Goal: Task Accomplishment & Management: Manage account settings

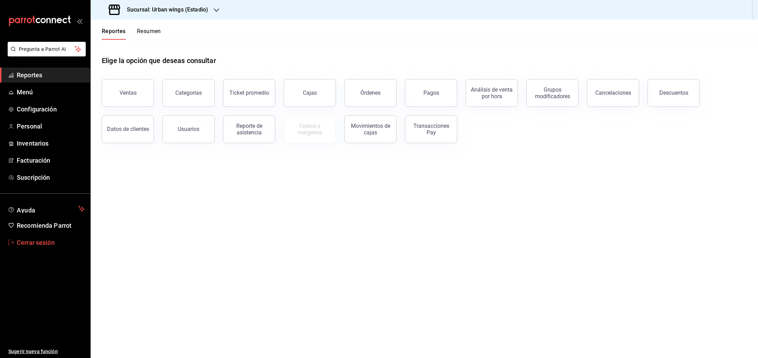
click at [45, 238] on span "Cerrar sesión" at bounding box center [51, 242] width 68 height 9
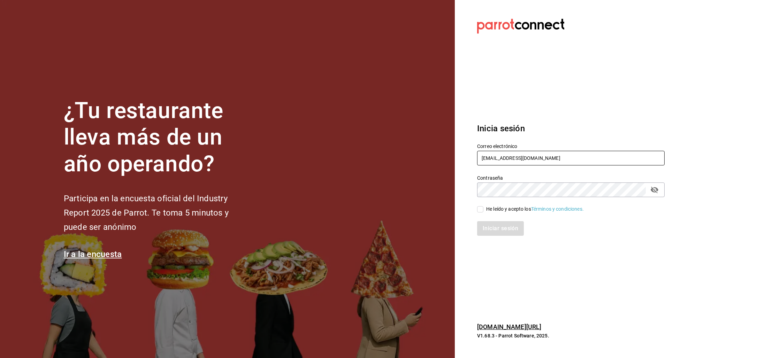
click at [497, 160] on input "multiuser@urbanwings.com" at bounding box center [571, 158] width 188 height 15
type input "[EMAIL_ADDRESS][DOMAIN_NAME]"
click at [494, 211] on div "He leído y acepto los Términos y condiciones." at bounding box center [535, 209] width 98 height 7
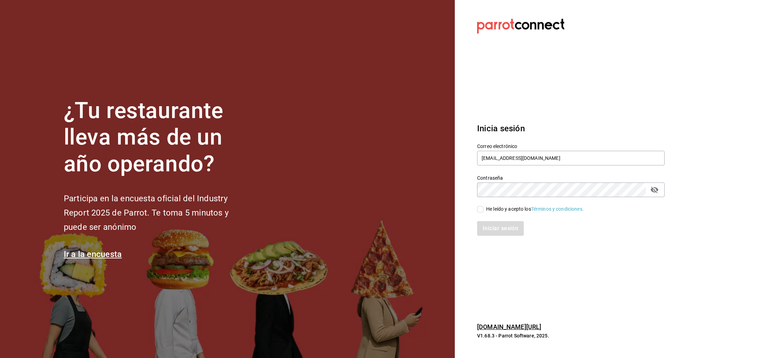
click at [484, 211] on input "He leído y acepto los Términos y condiciones." at bounding box center [480, 209] width 6 height 6
checkbox input "true"
click at [497, 223] on button "Iniciar sesión" at bounding box center [500, 228] width 47 height 15
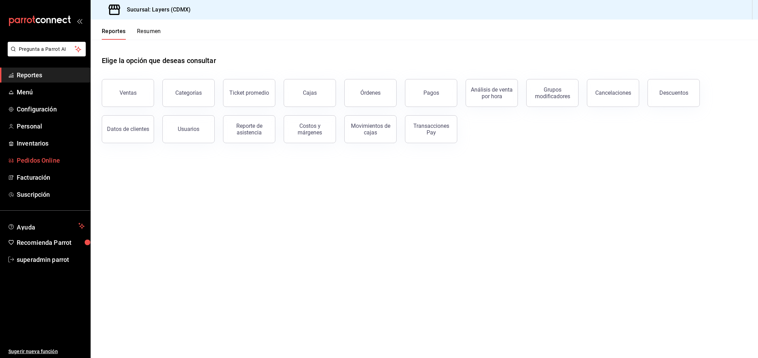
click at [33, 156] on span "Pedidos Online" at bounding box center [51, 160] width 68 height 9
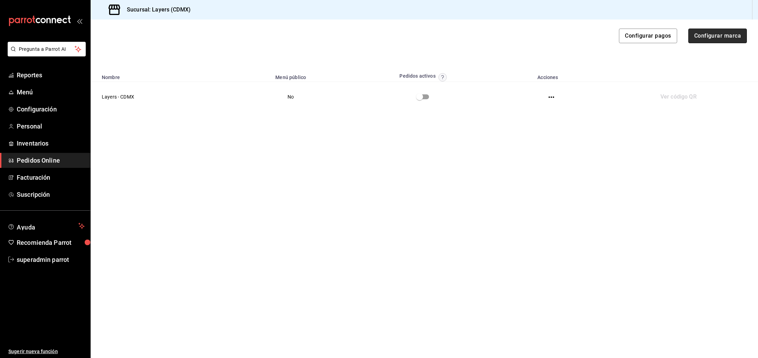
click at [722, 37] on button "Configurar marca" at bounding box center [718, 36] width 59 height 15
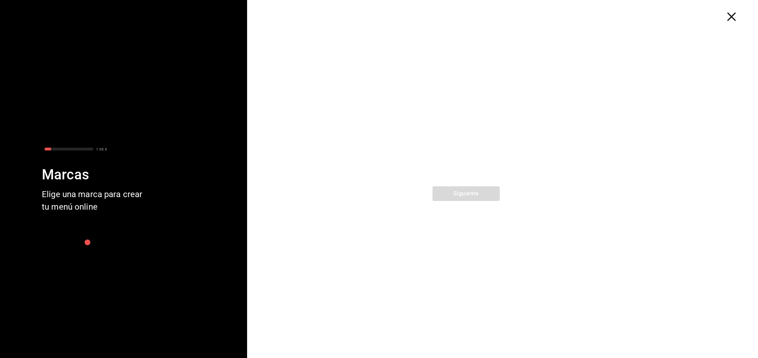
click at [729, 20] on icon "button" at bounding box center [732, 17] width 8 height 8
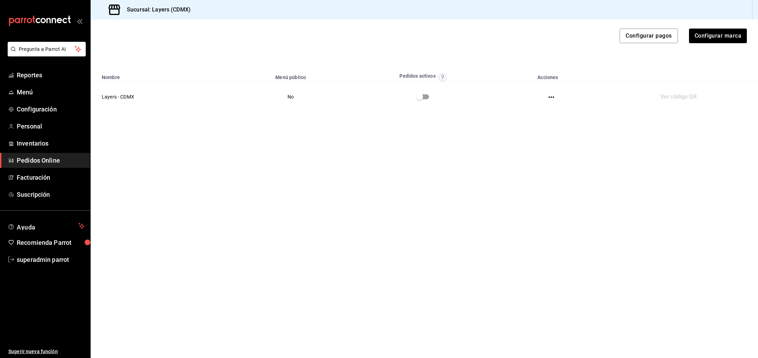
click at [553, 97] on icon "button" at bounding box center [552, 97] width 6 height 1
click at [519, 40] on ul "Personalizar página Datos generales Operaciones Zonas de entrega Menús y horari…" at bounding box center [523, 105] width 61 height 135
click at [519, 47] on li "Personalizar página" at bounding box center [523, 50] width 61 height 18
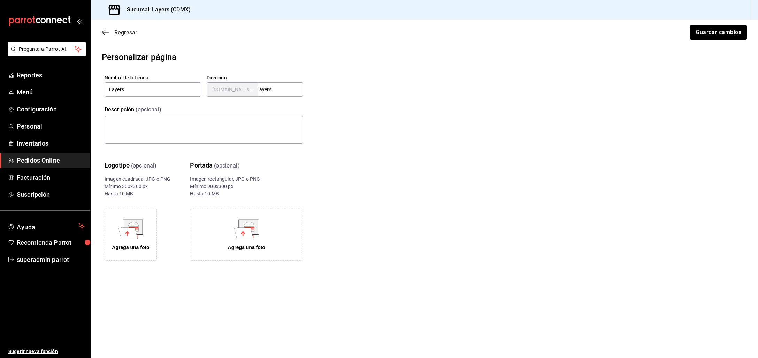
click at [102, 29] on icon "button" at bounding box center [105, 32] width 7 height 6
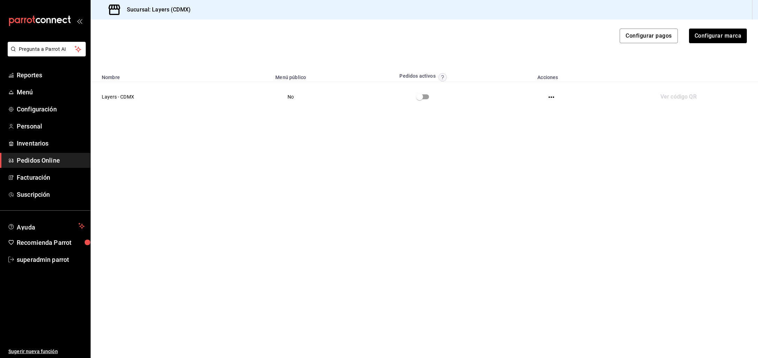
click at [551, 95] on icon "button" at bounding box center [552, 97] width 6 height 6
click at [529, 107] on li "Zonas de entrega" at bounding box center [523, 105] width 61 height 18
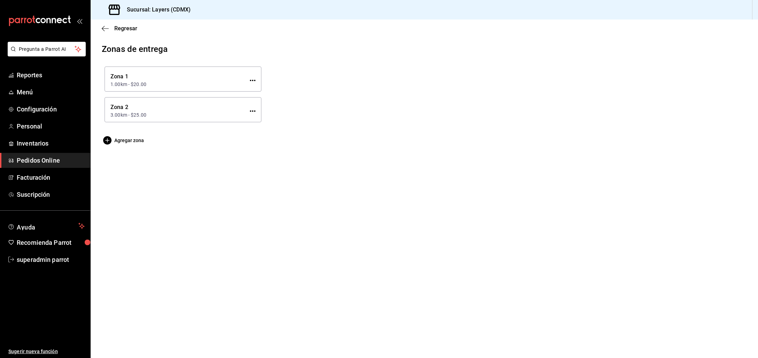
click at [253, 82] on icon "button" at bounding box center [253, 81] width 6 height 6
click at [224, 80] on li "Editar zona" at bounding box center [226, 79] width 59 height 18
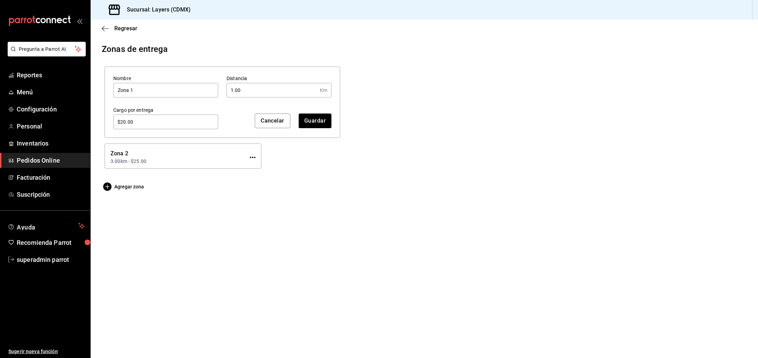
click at [252, 160] on icon "button" at bounding box center [253, 158] width 6 height 6
click at [239, 161] on li "Editar zona" at bounding box center [226, 156] width 59 height 18
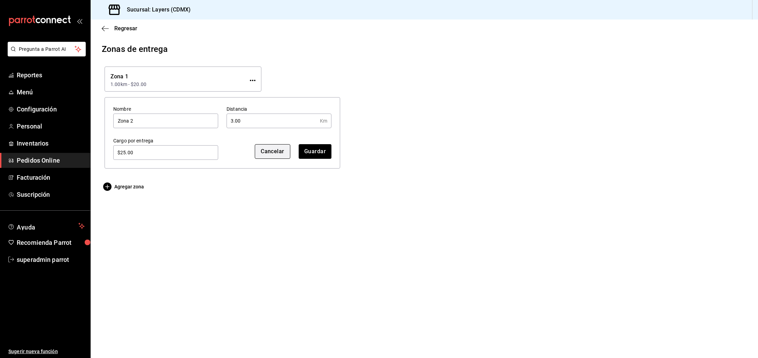
click at [265, 151] on button "Cancelar" at bounding box center [273, 151] width 36 height 15
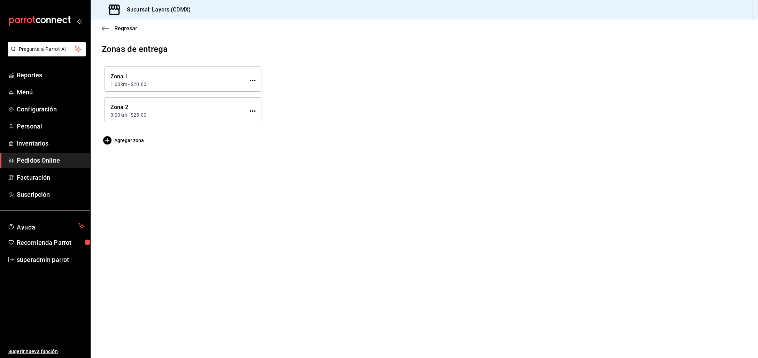
drag, startPoint x: 93, startPoint y: 21, endPoint x: 99, endPoint y: 23, distance: 6.3
click at [94, 21] on div "Regresar" at bounding box center [425, 29] width 668 height 18
click at [104, 25] on icon "button" at bounding box center [105, 28] width 7 height 6
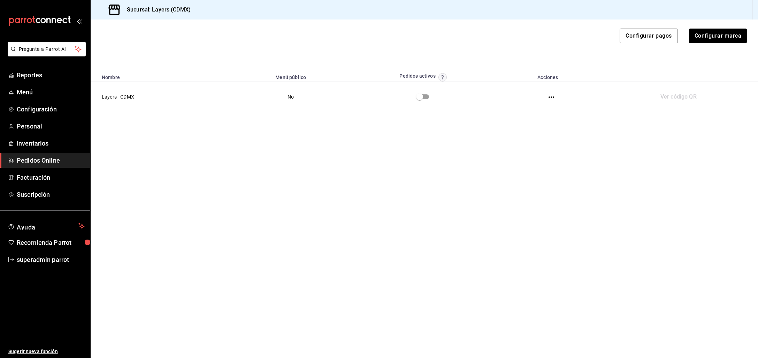
click at [549, 96] on icon "button" at bounding box center [552, 97] width 6 height 6
click at [513, 143] on li "Visitar sitio" at bounding box center [523, 142] width 61 height 18
click at [518, 125] on li "Menús y horarios" at bounding box center [523, 124] width 61 height 18
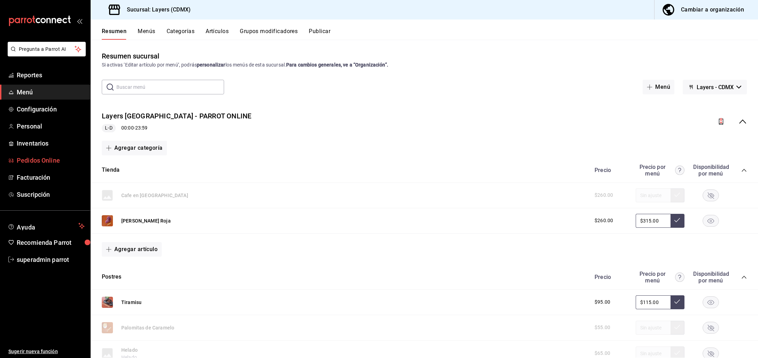
click at [36, 157] on span "Pedidos Online" at bounding box center [51, 160] width 68 height 9
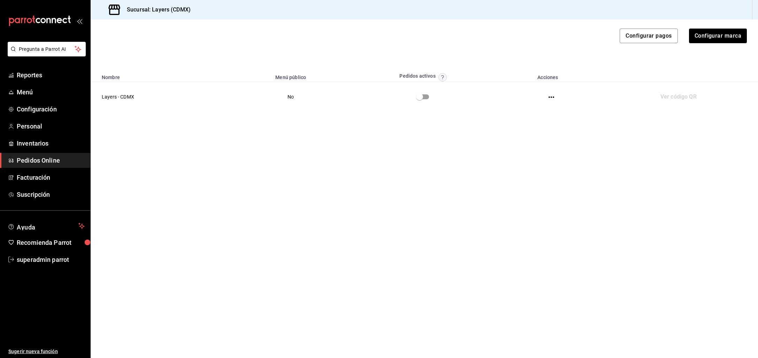
click at [549, 96] on icon "button" at bounding box center [552, 97] width 6 height 6
click at [519, 49] on li "Personalizar página" at bounding box center [523, 50] width 61 height 18
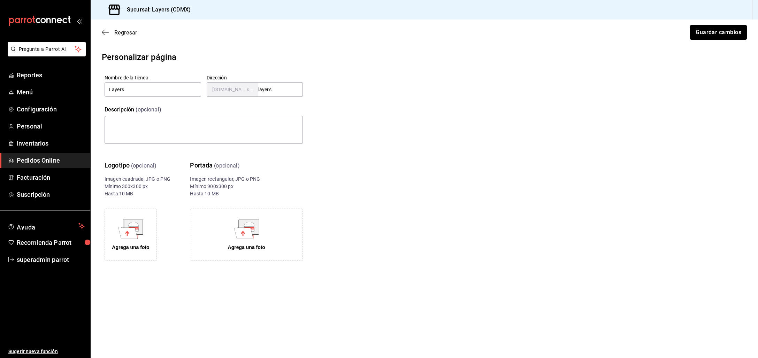
click at [102, 31] on icon "button" at bounding box center [105, 32] width 7 height 6
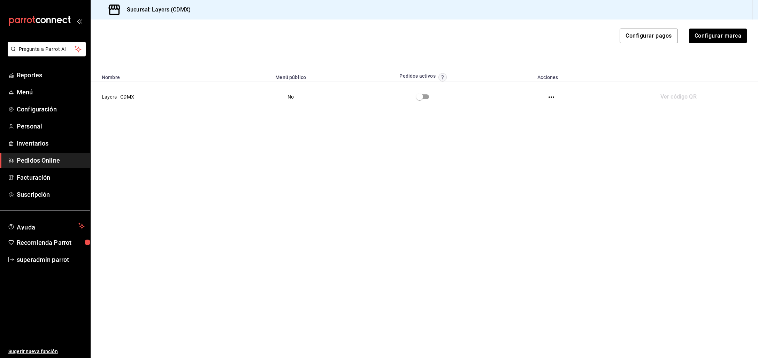
click at [549, 98] on icon "button" at bounding box center [552, 97] width 6 height 6
click at [527, 72] on li "Datos generales" at bounding box center [523, 68] width 61 height 18
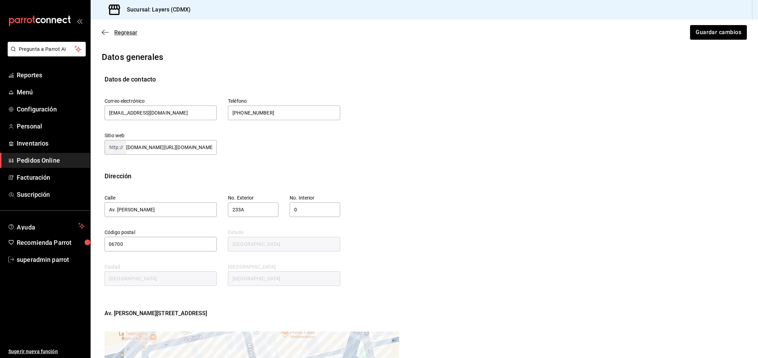
click at [107, 33] on icon "button" at bounding box center [105, 32] width 7 height 6
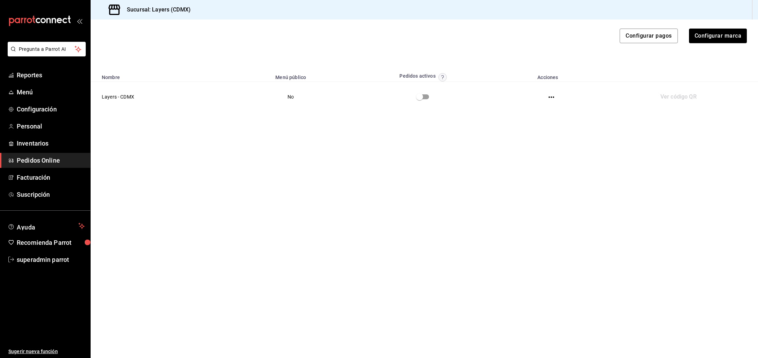
click at [128, 103] on td "Layers - CDMX" at bounding box center [164, 97] width 146 height 30
click at [129, 99] on td "Layers - CDMX" at bounding box center [164, 97] width 146 height 30
click at [559, 93] on td at bounding box center [551, 97] width 101 height 30
click at [547, 100] on td at bounding box center [551, 97] width 101 height 30
click at [553, 94] on icon "button" at bounding box center [552, 97] width 6 height 6
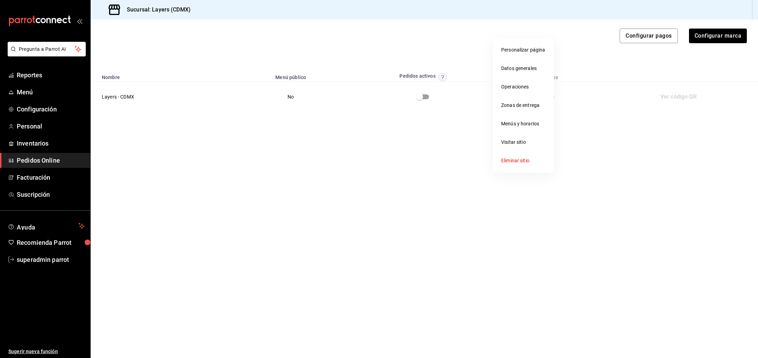
click at [525, 141] on li "Visitar sitio" at bounding box center [523, 142] width 61 height 18
click at [534, 127] on li "Menús y horarios" at bounding box center [523, 124] width 61 height 18
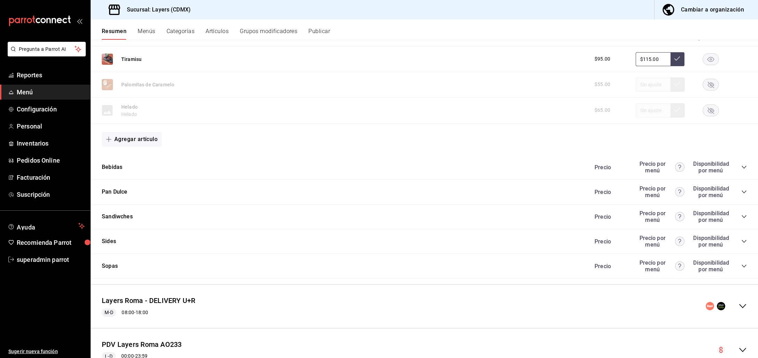
scroll to position [315, 0]
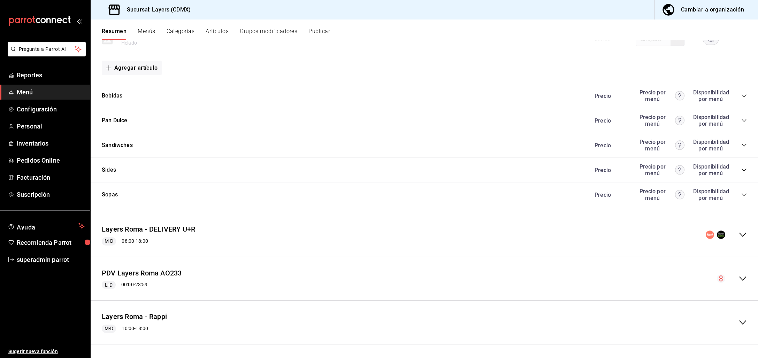
click at [172, 30] on button "Categorías" at bounding box center [181, 34] width 28 height 12
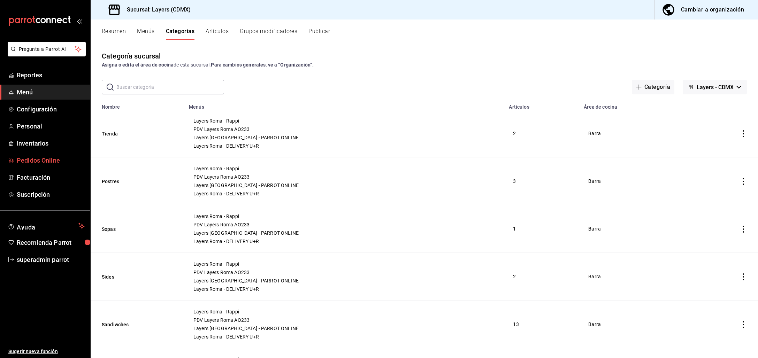
click at [43, 157] on span "Pedidos Online" at bounding box center [51, 160] width 68 height 9
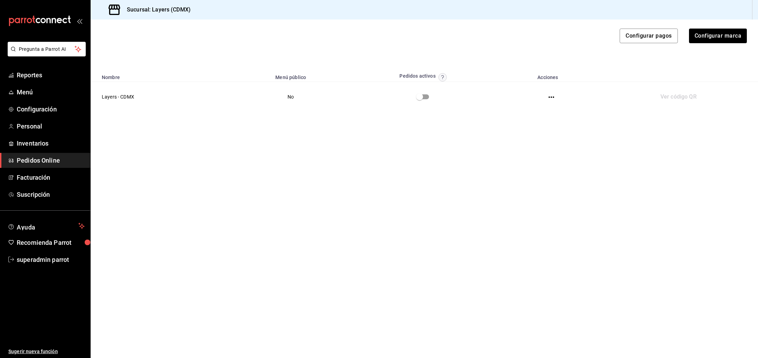
click at [551, 92] on td at bounding box center [551, 97] width 101 height 30
click at [550, 94] on icon "button" at bounding box center [552, 97] width 6 height 6
click at [513, 73] on li "Datos generales" at bounding box center [523, 68] width 61 height 18
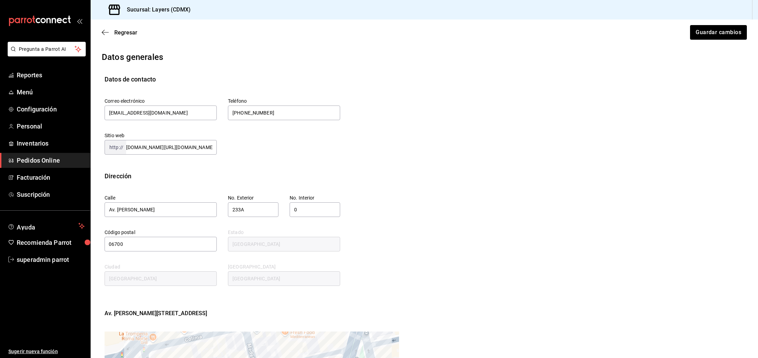
scroll to position [157, 0]
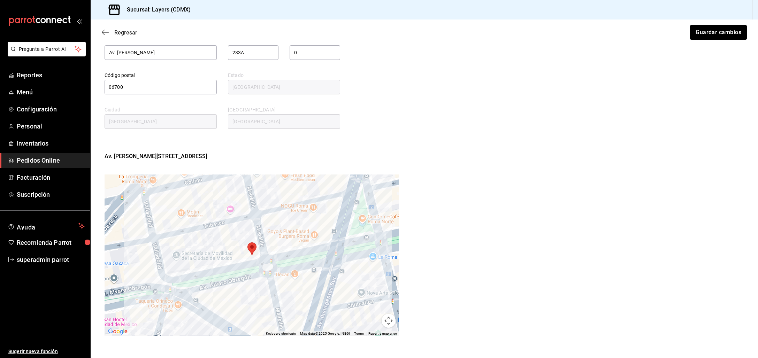
click at [107, 30] on icon "button" at bounding box center [105, 32] width 7 height 6
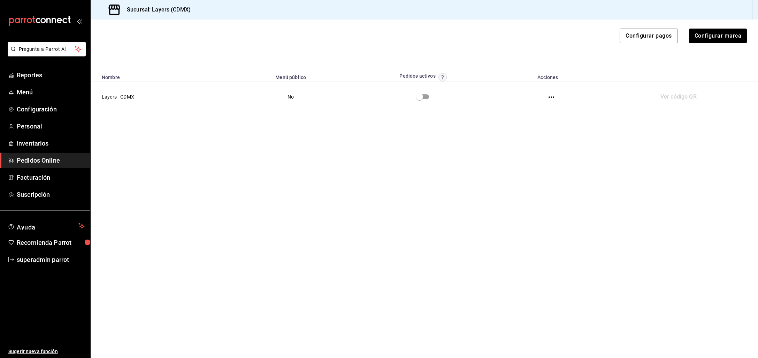
click at [553, 99] on icon "button" at bounding box center [552, 97] width 6 height 6
click at [519, 84] on li "Operaciones" at bounding box center [523, 87] width 61 height 18
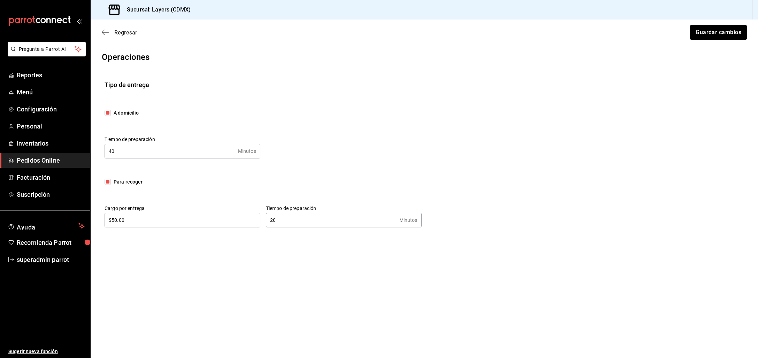
click at [104, 33] on icon "button" at bounding box center [105, 32] width 7 height 6
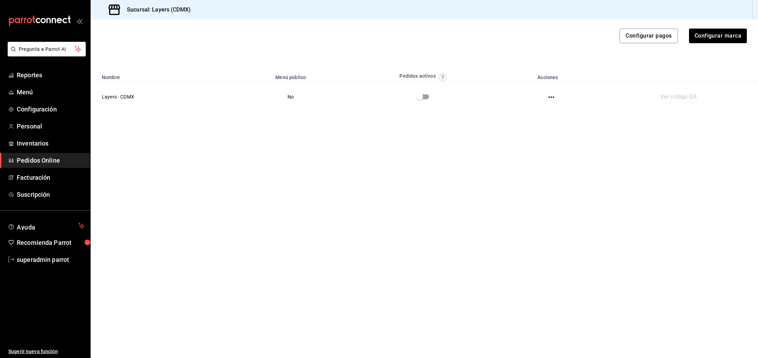
click at [554, 96] on td at bounding box center [551, 97] width 101 height 30
click at [552, 97] on icon "button" at bounding box center [552, 97] width 6 height 6
drag, startPoint x: 121, startPoint y: 90, endPoint x: 119, endPoint y: 100, distance: 11.1
click at [121, 90] on div at bounding box center [379, 179] width 758 height 358
click at [119, 100] on div "Personalizar página Datos generales Operaciones Zonas de entrega Menús y horari…" at bounding box center [379, 179] width 758 height 358
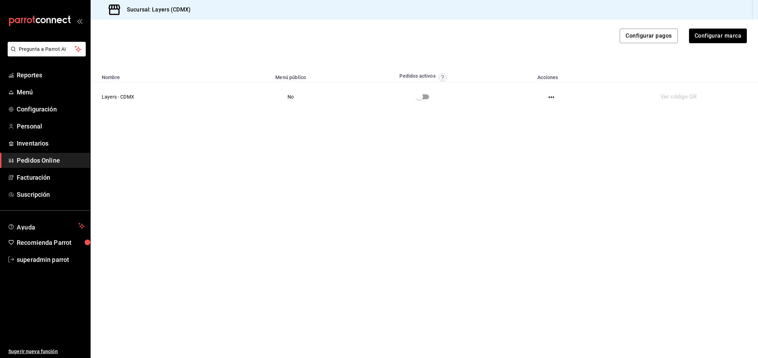
click at [119, 98] on td "Layers - CDMX" at bounding box center [164, 97] width 146 height 30
click at [24, 126] on span "Personal" at bounding box center [51, 126] width 68 height 9
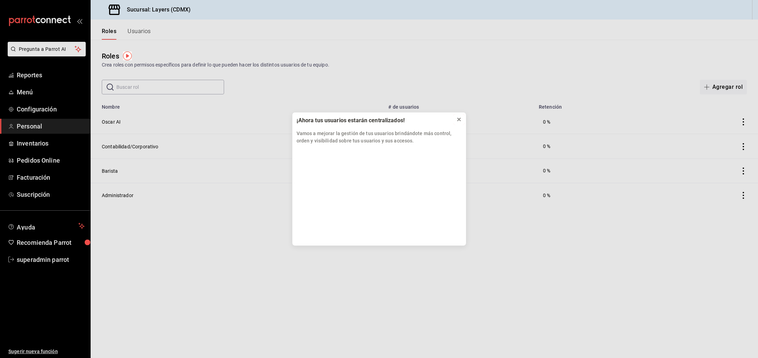
click at [461, 118] on icon at bounding box center [459, 120] width 6 height 6
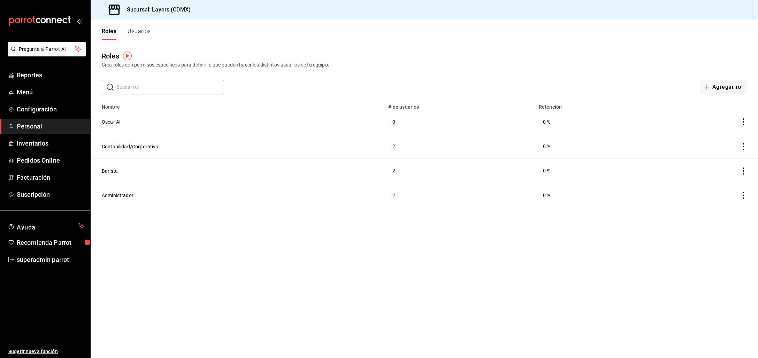
click at [142, 33] on button "Usuarios" at bounding box center [139, 34] width 23 height 12
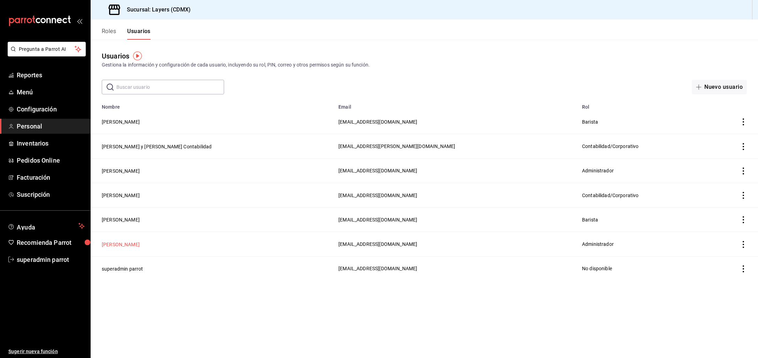
click at [133, 241] on button "[PERSON_NAME]" at bounding box center [121, 244] width 38 height 7
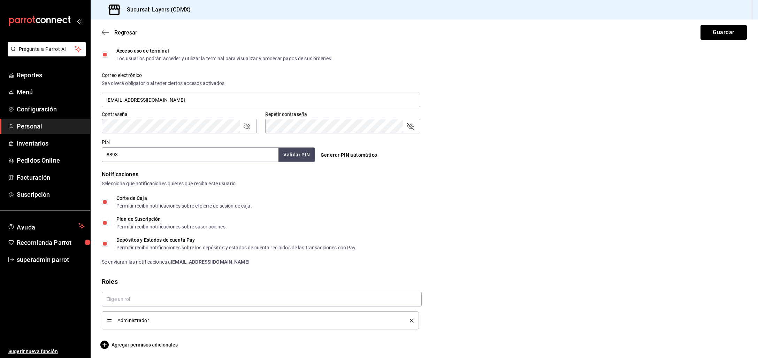
scroll to position [237, 0]
click at [138, 343] on span "Agregar permisos adicionales" at bounding box center [140, 343] width 76 height 8
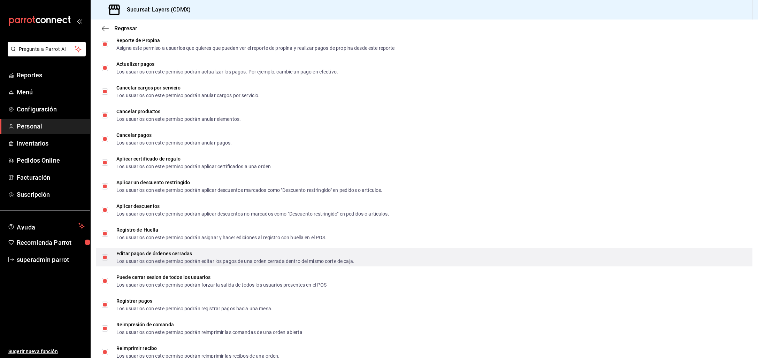
scroll to position [958, 0]
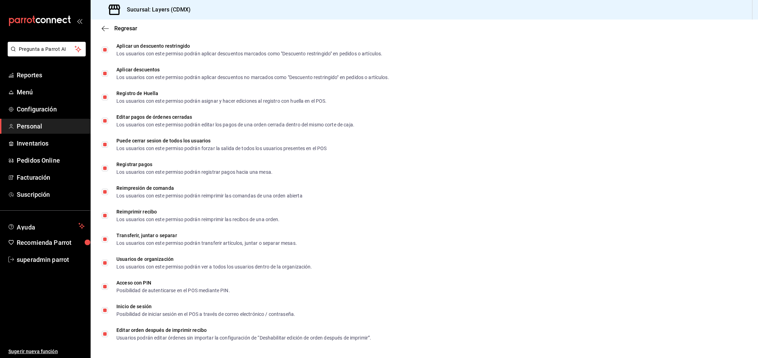
click at [108, 28] on icon "button" at bounding box center [105, 28] width 7 height 0
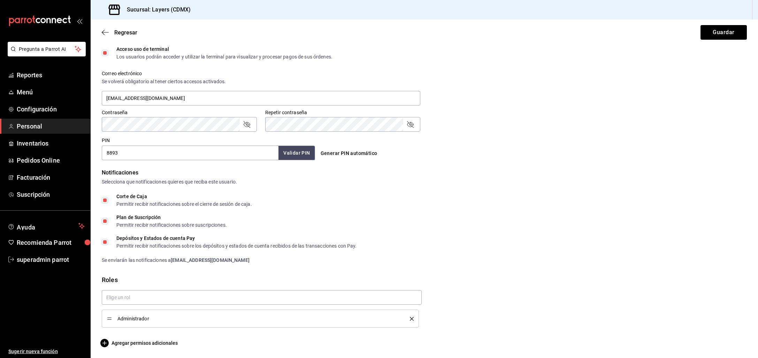
click at [108, 28] on div "Regresar Guardar" at bounding box center [425, 33] width 668 height 26
click at [53, 157] on span "Pedidos Online" at bounding box center [51, 160] width 68 height 9
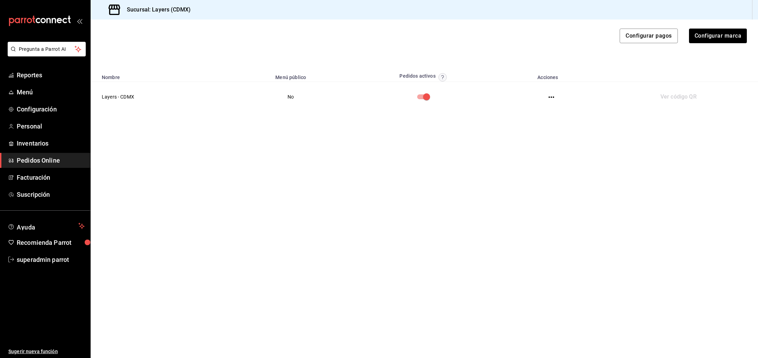
click at [122, 99] on td "Layers - CDMX" at bounding box center [164, 97] width 146 height 30
click at [552, 98] on icon "button" at bounding box center [552, 97] width 6 height 6
click at [523, 124] on li "Menús y horarios" at bounding box center [523, 124] width 61 height 18
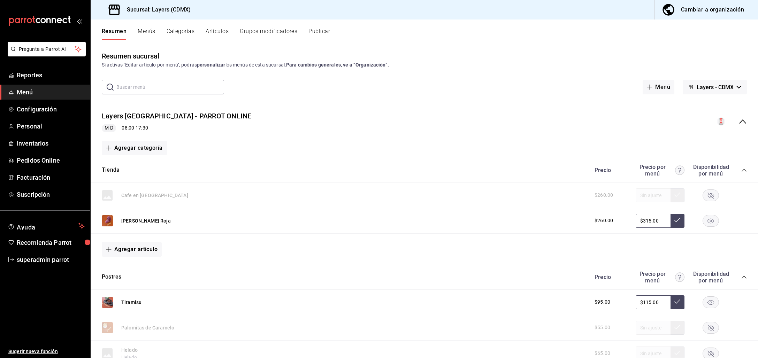
click at [742, 170] on icon "collapse-category-row" at bounding box center [745, 171] width 6 height 6
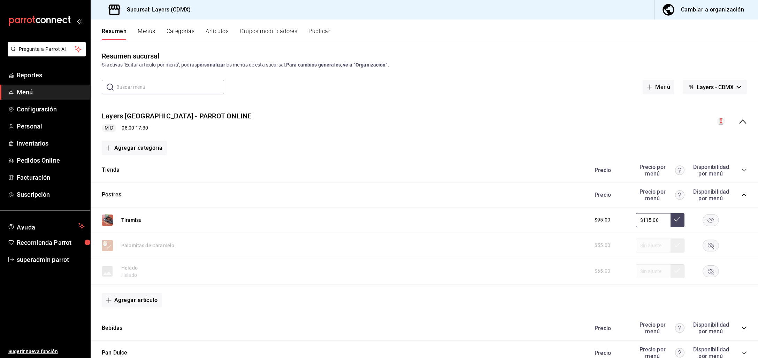
click at [742, 197] on icon "collapse-category-row" at bounding box center [745, 195] width 6 height 6
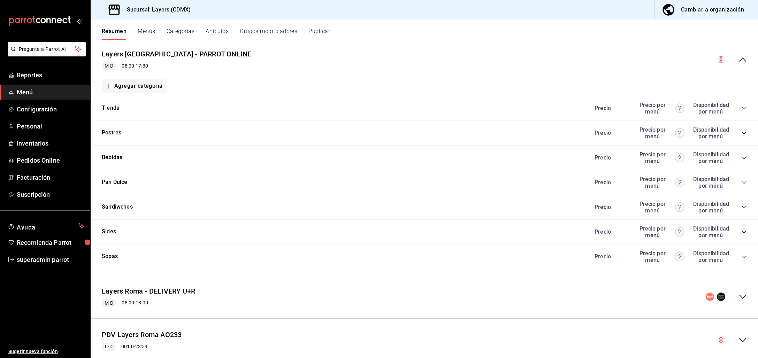
scroll to position [124, 0]
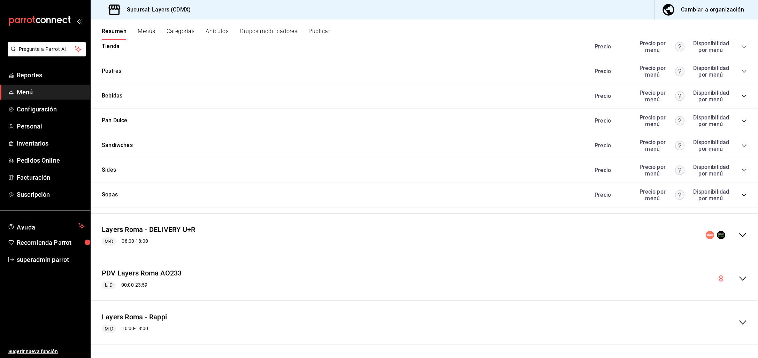
click at [740, 279] on icon "collapse-menu-row" at bounding box center [743, 279] width 7 height 4
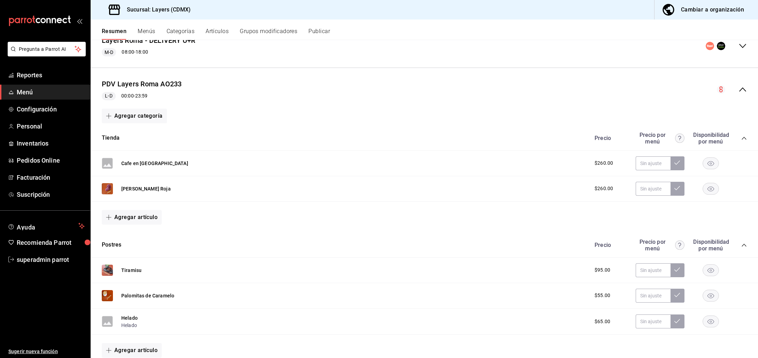
scroll to position [297, 0]
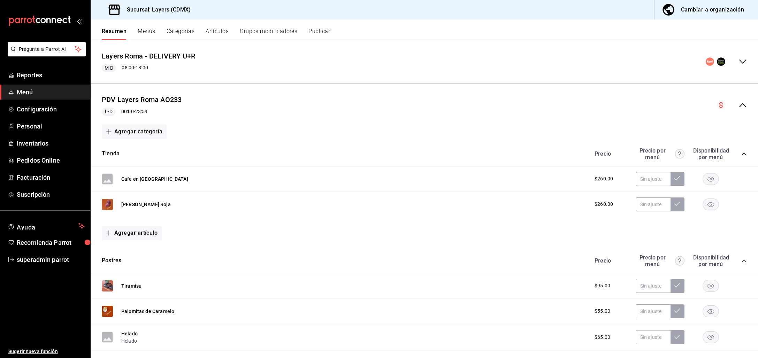
click at [151, 32] on button "Menús" at bounding box center [146, 34] width 17 height 12
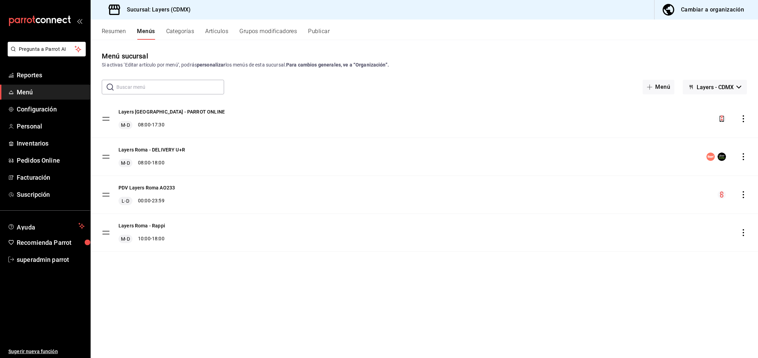
click at [744, 195] on icon "actions" at bounding box center [743, 194] width 7 height 7
click at [668, 213] on span "Editar" at bounding box center [688, 210] width 85 height 7
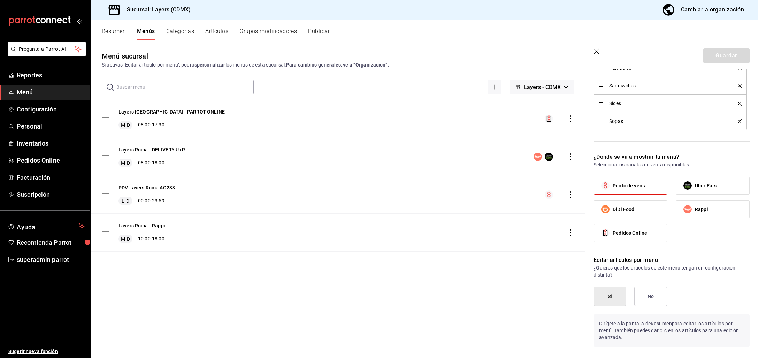
scroll to position [297, 0]
click at [630, 234] on span "Pedidos Online" at bounding box center [630, 231] width 35 height 7
click at [613, 234] on input "Pedidos Online" at bounding box center [605, 231] width 15 height 15
checkbox input "true"
click at [598, 54] on icon "button" at bounding box center [597, 51] width 7 height 7
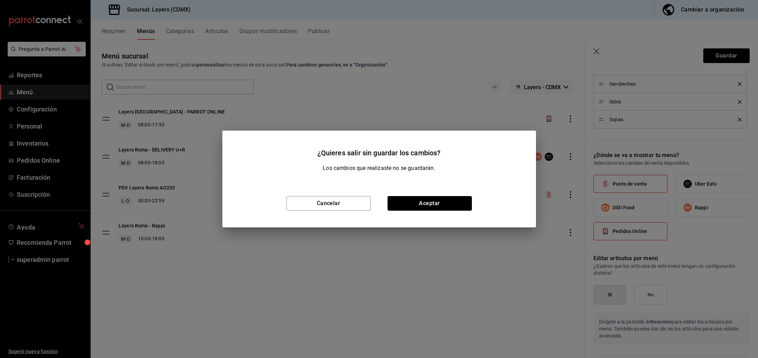
click at [449, 200] on button "Aceptar" at bounding box center [430, 203] width 84 height 15
checkbox input "false"
type input "1756337764451"
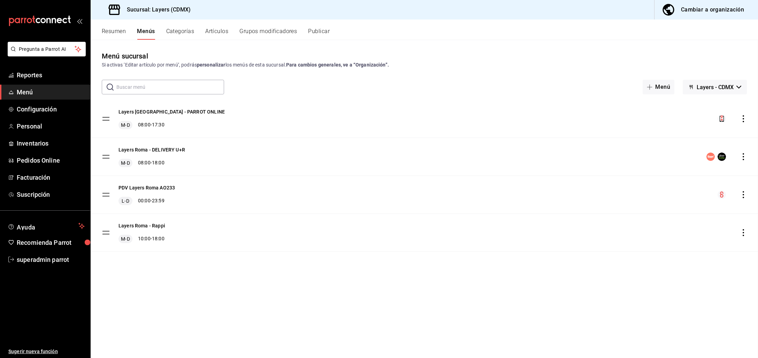
checkbox input "false"
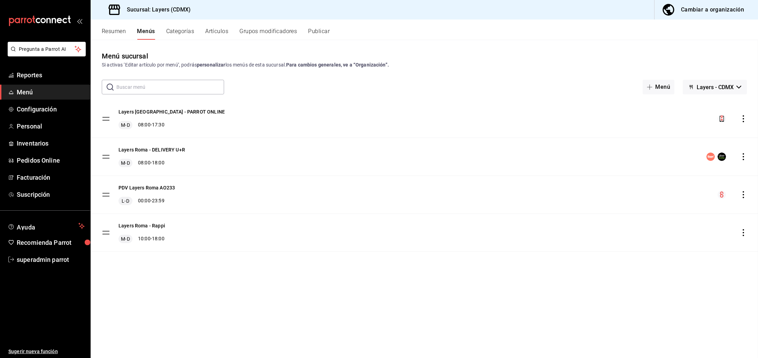
checkbox input "false"
